Goal: Transaction & Acquisition: Purchase product/service

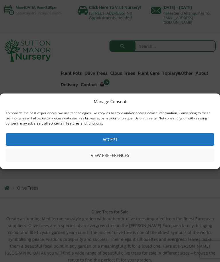
click at [167, 153] on button "View preferences" at bounding box center [110, 155] width 208 height 13
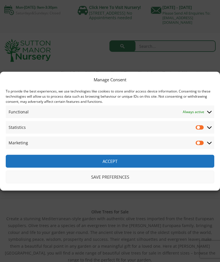
click at [203, 125] on input "Statistics" at bounding box center [200, 127] width 9 height 6
click at [202, 125] on input "Statistics" at bounding box center [200, 127] width 9 height 6
checkbox input "false"
click at [129, 177] on button "Save preferences" at bounding box center [110, 176] width 208 height 13
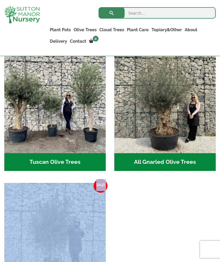
scroll to position [247, 0]
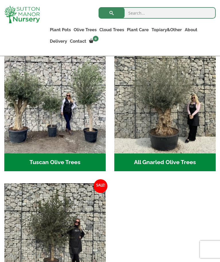
click at [170, 119] on img "Visit product category All Gnarled Olive Trees" at bounding box center [164, 102] width 101 height 101
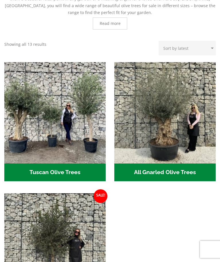
scroll to position [266, 0]
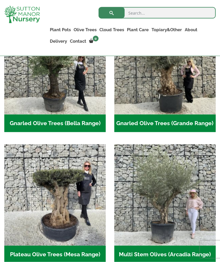
scroll to position [192, 0]
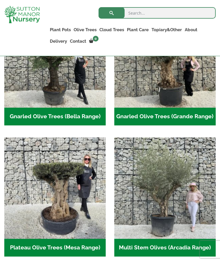
click at [170, 188] on img "Visit product category Multi Stem Olives (Arcadia Range)" at bounding box center [164, 187] width 101 height 101
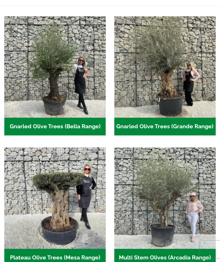
scroll to position [211, 0]
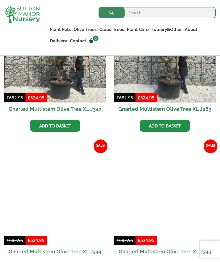
scroll to position [781, 0]
